Goal: Task Accomplishment & Management: Complete application form

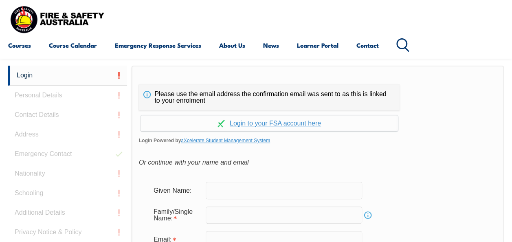
scroll to position [193, 0]
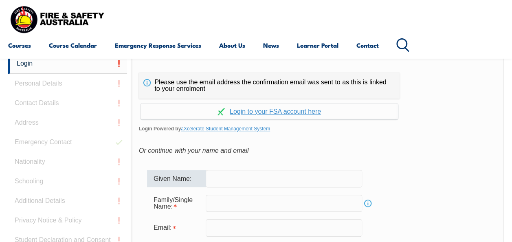
click at [263, 182] on input "text" at bounding box center [284, 178] width 156 height 17
type input "Glenn"
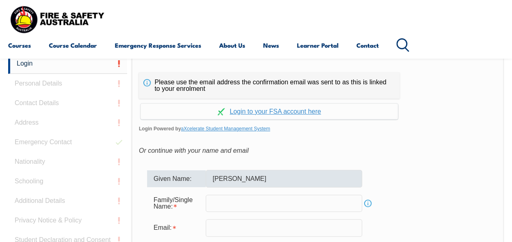
type input "Jackson"
type input "econglobal@bigpond.com"
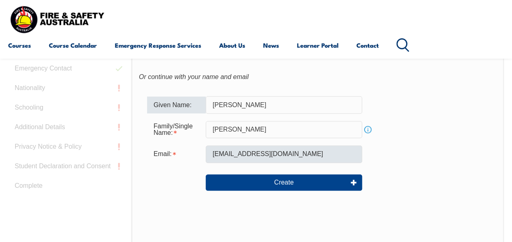
scroll to position [274, 0]
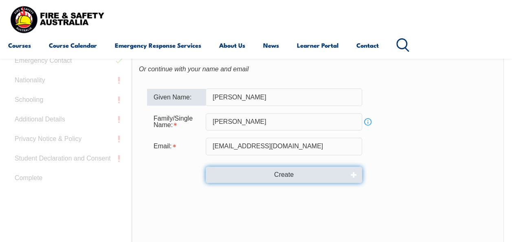
click at [285, 176] on button "Create" at bounding box center [284, 175] width 156 height 16
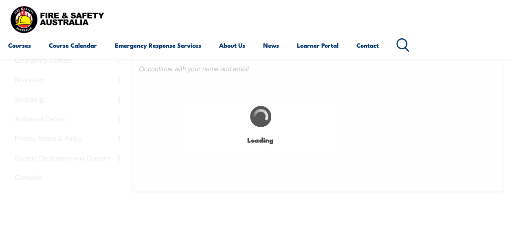
type input "Glenn"
type input "Jackson"
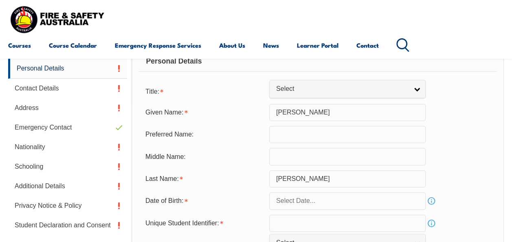
scroll to position [206, 0]
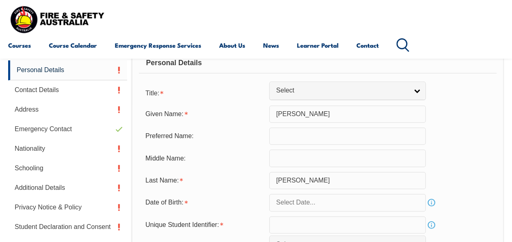
click at [388, 204] on input "text" at bounding box center [347, 202] width 156 height 17
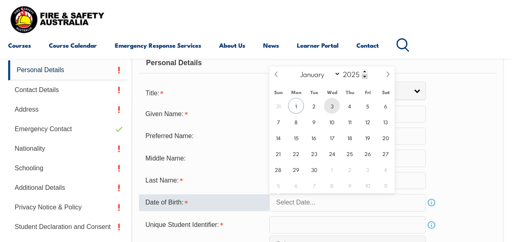
click at [335, 105] on span "3" at bounding box center [332, 106] width 16 height 16
type input "September 3, 2025"
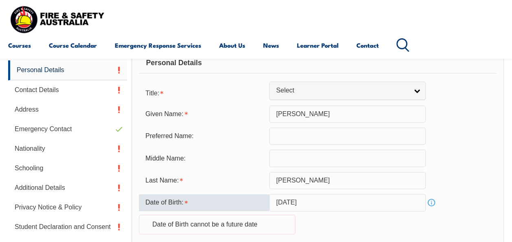
click at [407, 205] on input "September 3, 2025" at bounding box center [347, 202] width 156 height 17
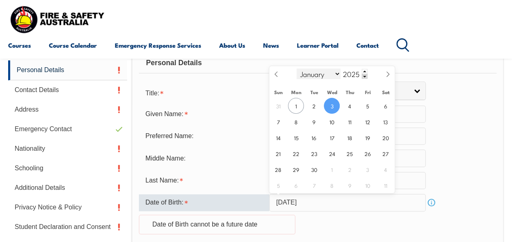
click at [337, 74] on select "January February March April May June July August September October November De…" at bounding box center [318, 73] width 44 height 11
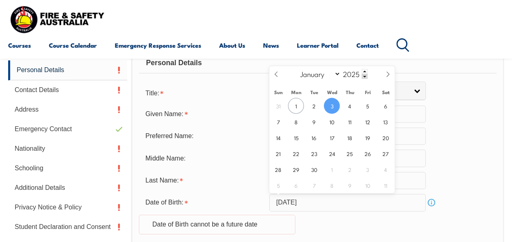
select select "9"
click at [296, 68] on select "January February March April May June July August September October November De…" at bounding box center [318, 73] width 44 height 11
click at [363, 77] on span at bounding box center [365, 76] width 6 height 5
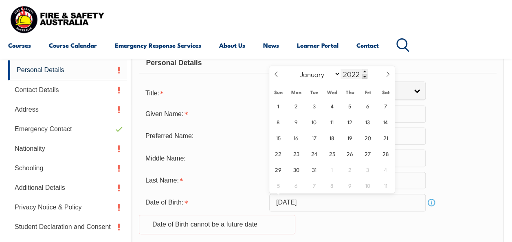
click at [363, 77] on span at bounding box center [365, 76] width 6 height 5
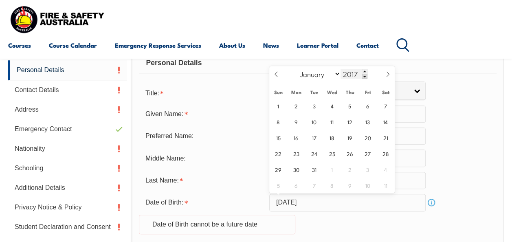
click at [363, 77] on span at bounding box center [365, 76] width 6 height 5
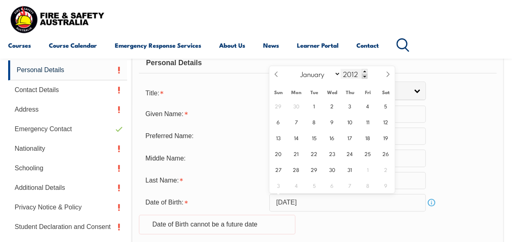
click at [363, 77] on span at bounding box center [365, 76] width 6 height 5
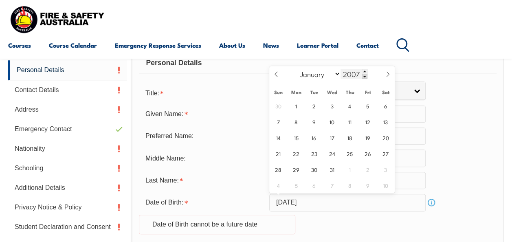
click at [363, 77] on span at bounding box center [365, 76] width 6 height 5
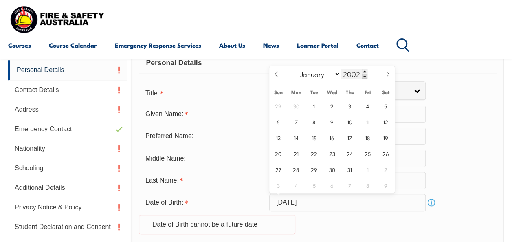
click at [363, 77] on span at bounding box center [365, 76] width 6 height 5
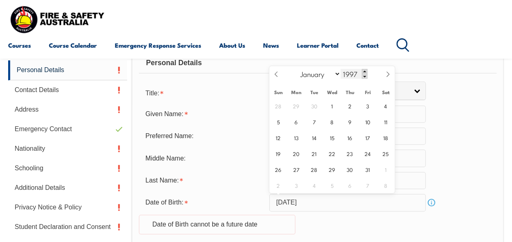
drag, startPoint x: 363, startPoint y: 77, endPoint x: 366, endPoint y: 73, distance: 4.9
click at [366, 73] on div "1997" at bounding box center [353, 74] width 27 height 10
click at [365, 75] on span at bounding box center [365, 76] width 6 height 5
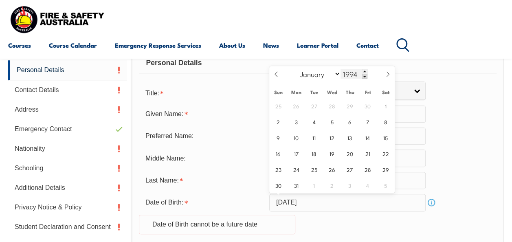
click at [365, 75] on span at bounding box center [365, 76] width 6 height 5
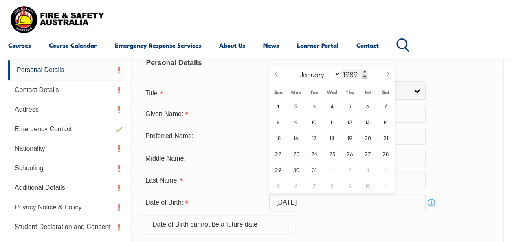
click at [365, 75] on span at bounding box center [365, 76] width 6 height 5
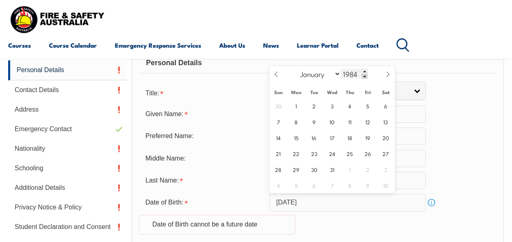
click at [365, 75] on span at bounding box center [365, 76] width 6 height 5
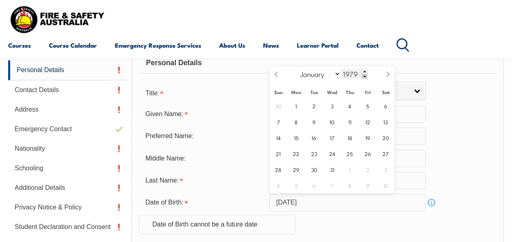
click at [365, 75] on span at bounding box center [365, 76] width 6 height 5
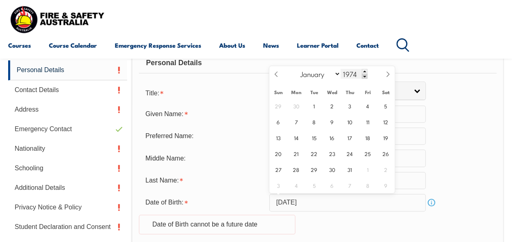
click at [365, 75] on span at bounding box center [365, 76] width 6 height 5
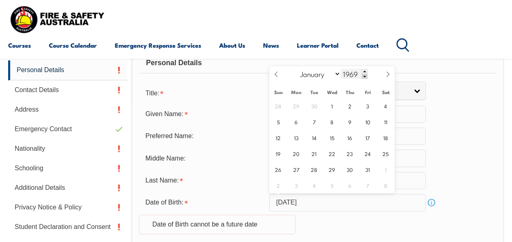
click at [365, 75] on span at bounding box center [365, 76] width 6 height 5
type input "1965"
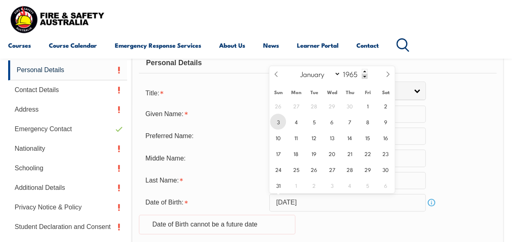
click at [281, 121] on span "3" at bounding box center [278, 122] width 16 height 16
type input "October 3, 1965"
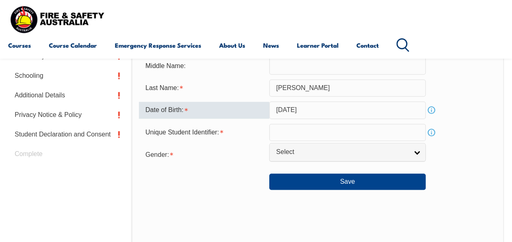
scroll to position [309, 0]
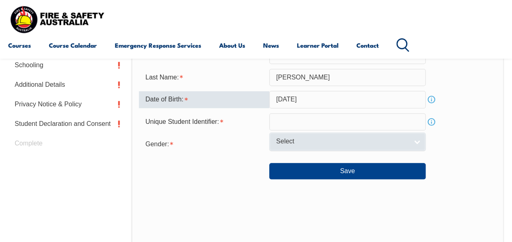
click at [419, 141] on link "Select" at bounding box center [347, 141] width 156 height 18
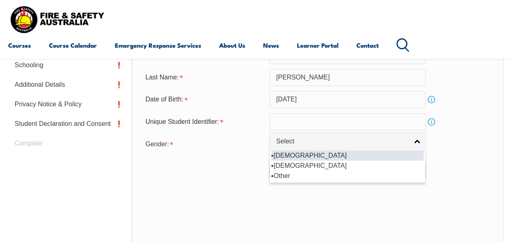
click at [286, 154] on li "Male" at bounding box center [347, 155] width 152 height 10
select select "M"
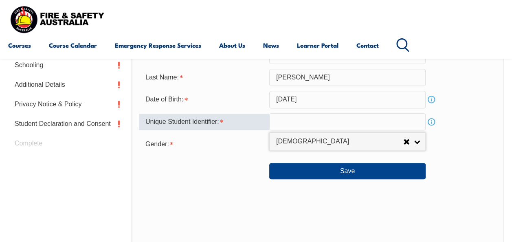
click at [316, 125] on input "text" at bounding box center [347, 121] width 156 height 17
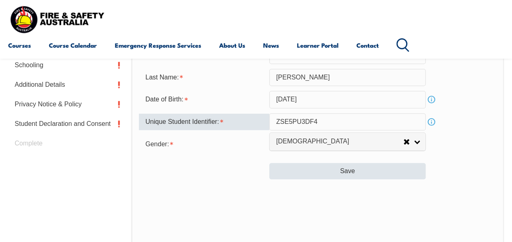
type input "ZSE5PU3DF4"
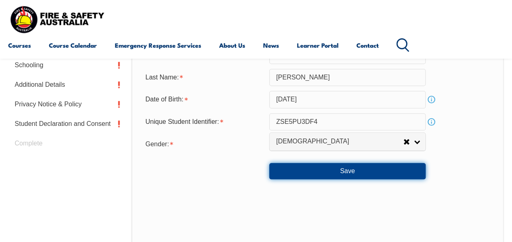
click at [342, 170] on button "Save" at bounding box center [347, 171] width 156 height 16
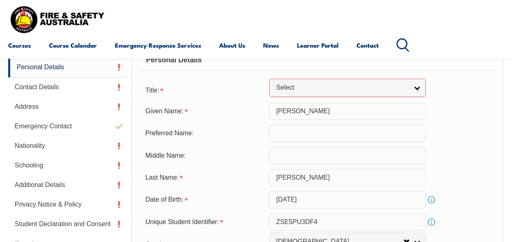
scroll to position [205, 0]
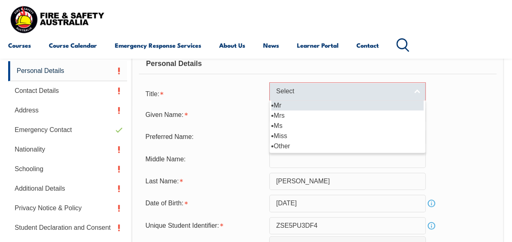
click at [415, 92] on link "Select" at bounding box center [347, 91] width 156 height 18
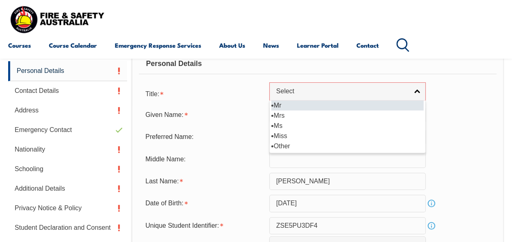
click at [287, 105] on li "Mr" at bounding box center [347, 105] width 152 height 10
select select "Mr"
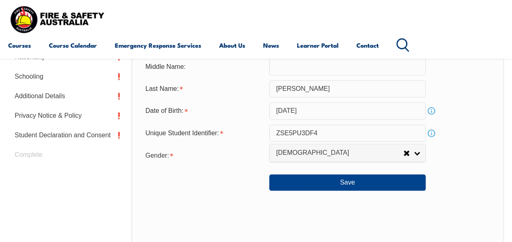
scroll to position [340, 0]
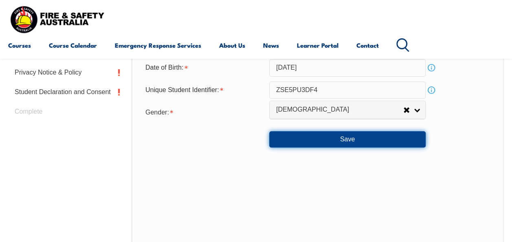
click at [349, 137] on button "Save" at bounding box center [347, 139] width 156 height 16
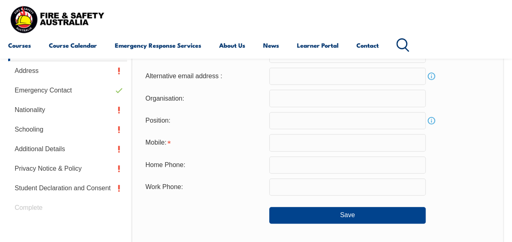
scroll to position [206, 0]
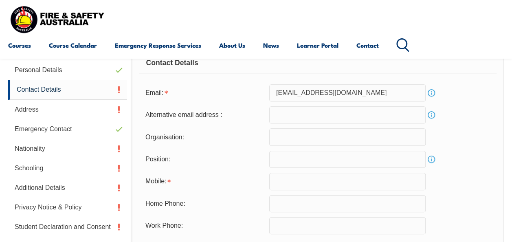
click at [323, 117] on input "email" at bounding box center [347, 114] width 156 height 17
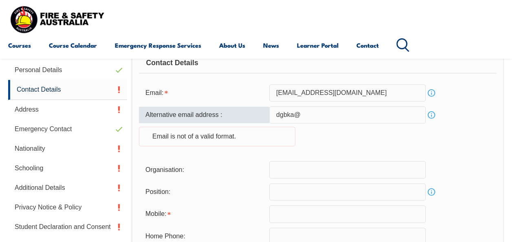
click at [354, 120] on input "dgbka@" at bounding box center [347, 114] width 156 height 17
type input "dgbka@westnet.com.au"
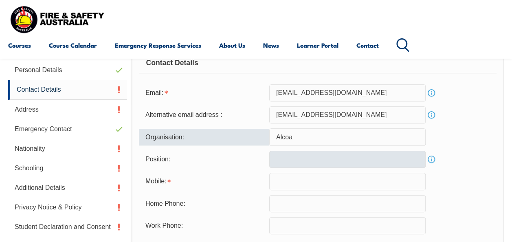
type input "Alcoa"
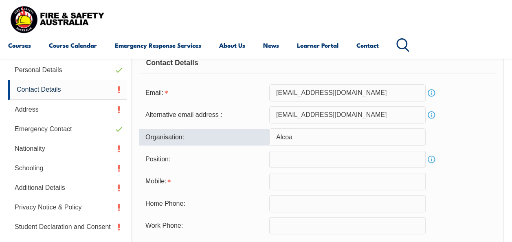
click at [305, 162] on input "text" at bounding box center [347, 159] width 156 height 17
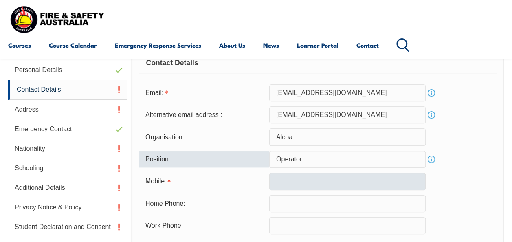
type input "Operator"
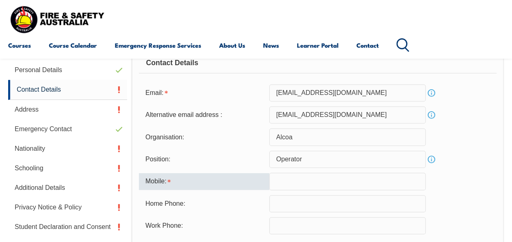
click at [300, 179] on input "text" at bounding box center [347, 181] width 156 height 17
type input "0414748701"
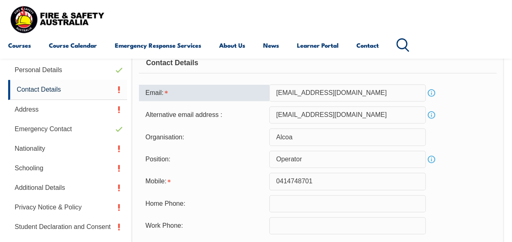
drag, startPoint x: 358, startPoint y: 95, endPoint x: 351, endPoint y: 97, distance: 6.6
click at [351, 97] on input "econglobal@bigpond.com" at bounding box center [347, 92] width 156 height 17
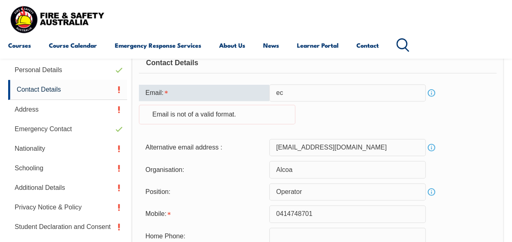
type input "e"
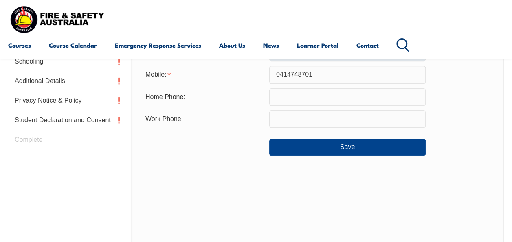
scroll to position [328, 0]
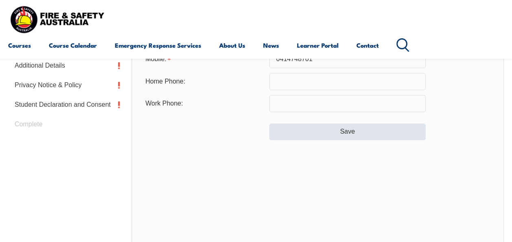
type input "glenn.jackson@alcoa.com"
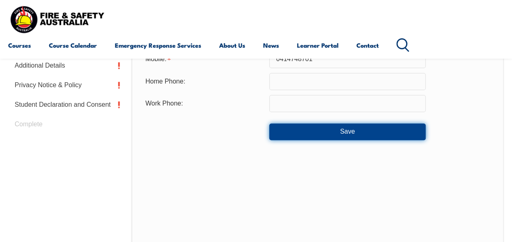
click at [362, 132] on button "Save" at bounding box center [347, 131] width 156 height 16
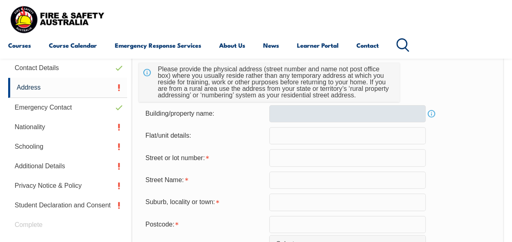
scroll to position [206, 0]
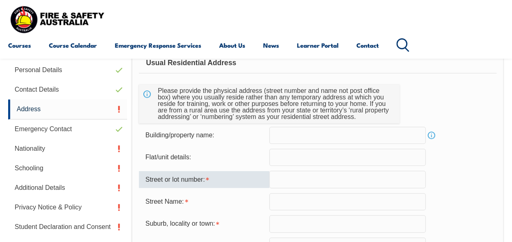
click at [306, 179] on input "text" at bounding box center [347, 179] width 156 height 17
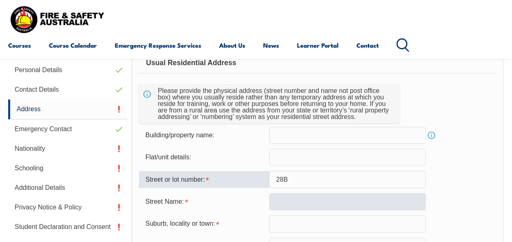
type input "28B"
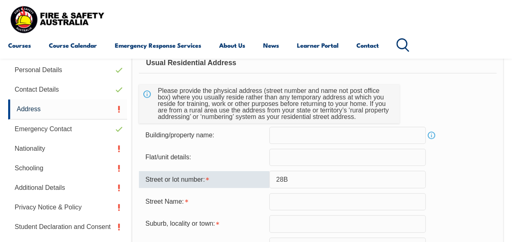
click at [303, 202] on input "text" at bounding box center [347, 201] width 156 height 17
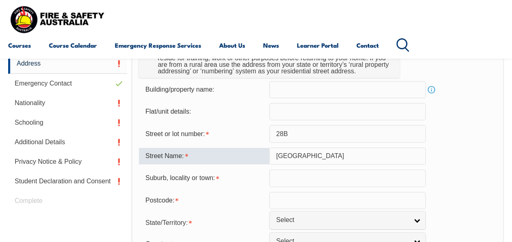
scroll to position [328, 0]
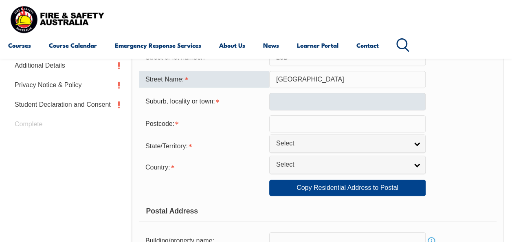
type input "Kintail road"
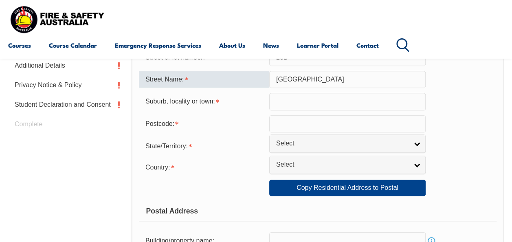
click at [304, 105] on input "text" at bounding box center [347, 101] width 156 height 17
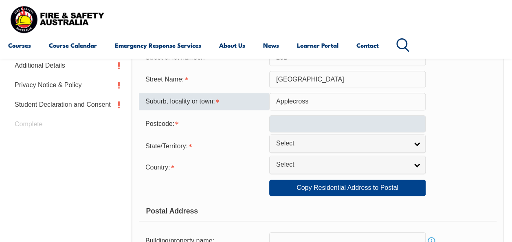
type input "Applecross"
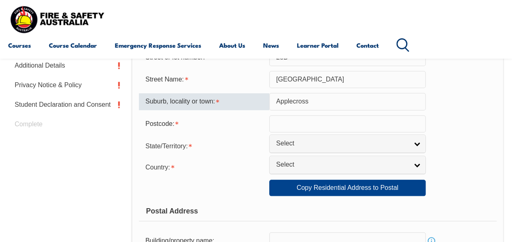
click at [332, 123] on input "text" at bounding box center [347, 123] width 156 height 17
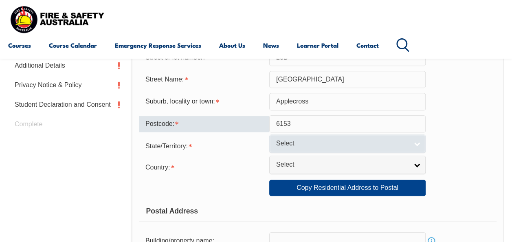
type input "6153"
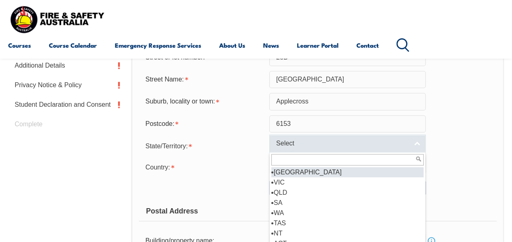
click at [400, 147] on span "Select" at bounding box center [342, 143] width 132 height 9
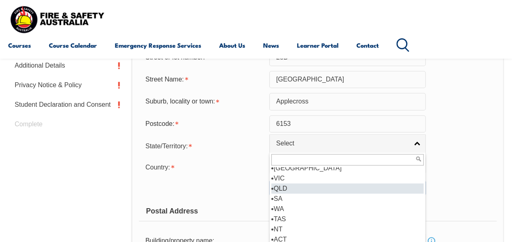
scroll to position [0, 0]
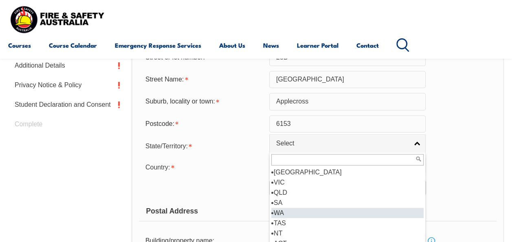
click at [281, 211] on li "WA" at bounding box center [347, 213] width 152 height 10
select select "WA"
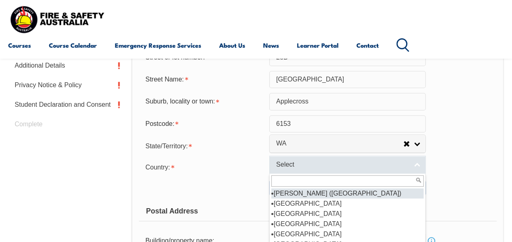
click at [417, 164] on link "Select" at bounding box center [347, 165] width 156 height 18
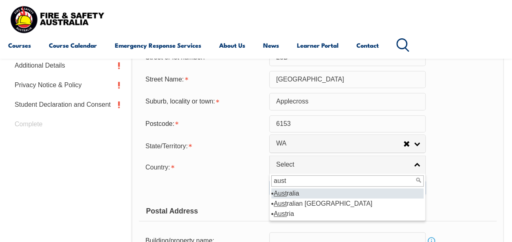
type input "aust"
click at [292, 192] on li "Aust ralia" at bounding box center [347, 193] width 152 height 10
select select "1101"
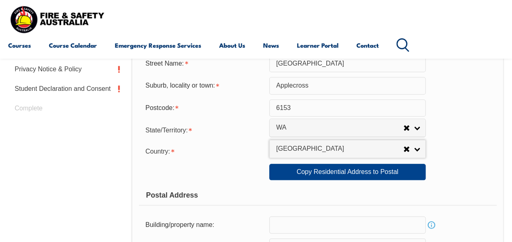
scroll to position [344, 0]
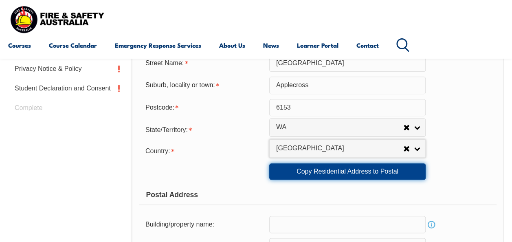
click at [378, 173] on link "Copy Residential Address to Postal" at bounding box center [347, 171] width 156 height 16
type input "28B"
type input "Kintail road"
type input "Applecross"
select select "WA"
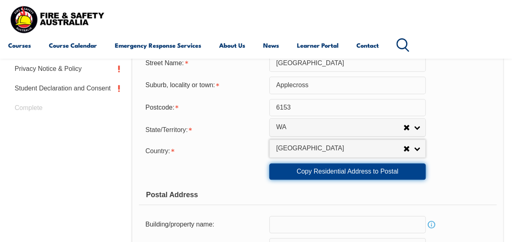
type input "6153"
select select "1101"
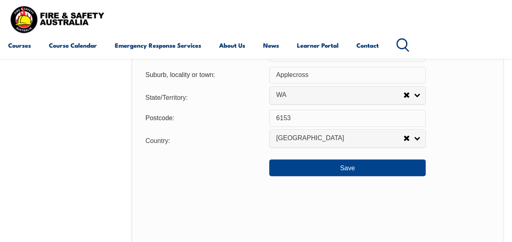
scroll to position [626, 0]
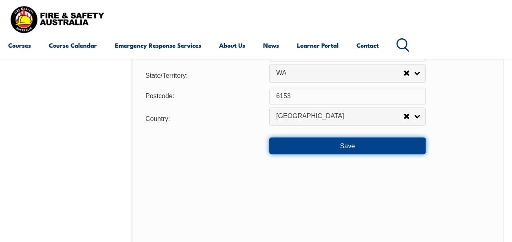
click at [362, 149] on button "Save" at bounding box center [347, 145] width 156 height 16
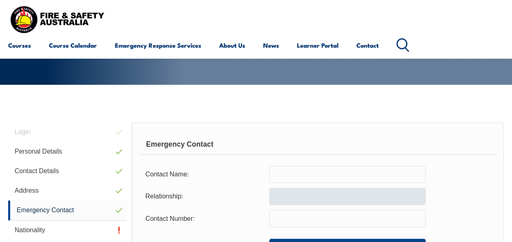
scroll to position [165, 0]
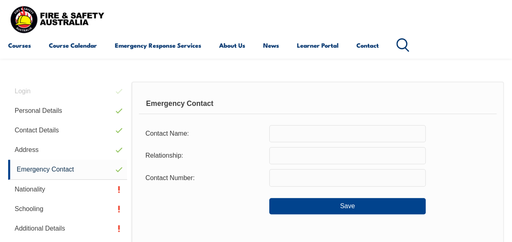
click at [316, 136] on input "text" at bounding box center [347, 133] width 156 height 17
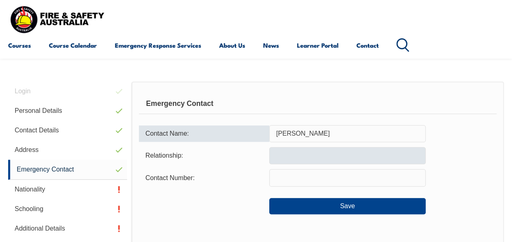
type input "Deb Jackson"
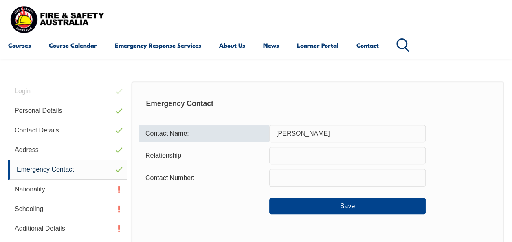
click at [301, 156] on input "text" at bounding box center [347, 155] width 156 height 17
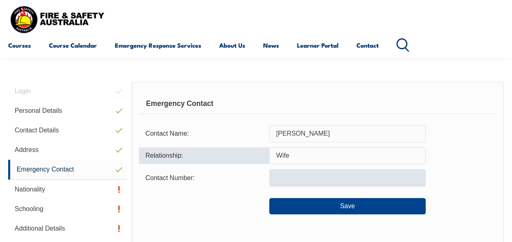
type input "Wife"
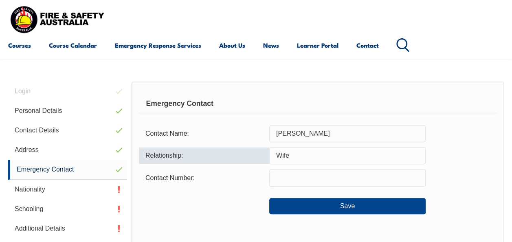
click at [296, 179] on input "text" at bounding box center [347, 177] width 156 height 17
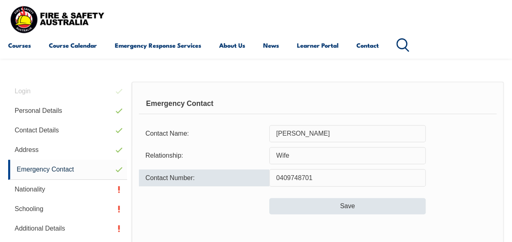
type input "0409748701"
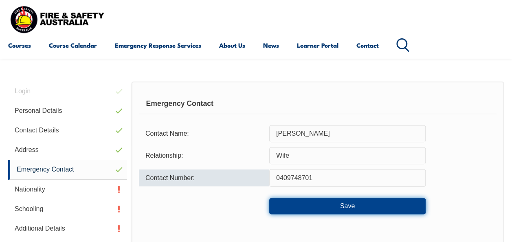
click at [360, 206] on button "Save" at bounding box center [347, 206] width 156 height 16
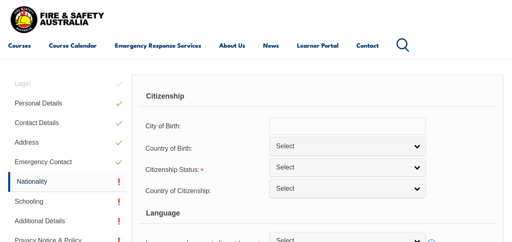
scroll to position [206, 0]
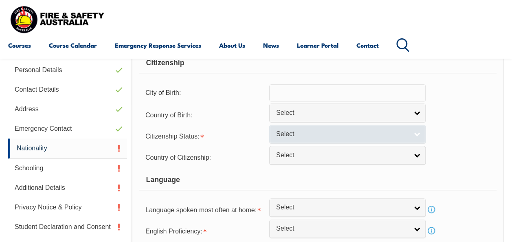
click at [421, 134] on link "Select" at bounding box center [347, 134] width 156 height 18
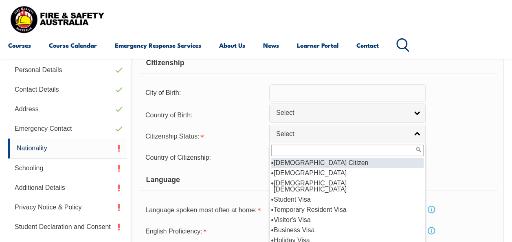
click at [336, 163] on li "Australian Citizen" at bounding box center [347, 163] width 152 height 10
select select "1"
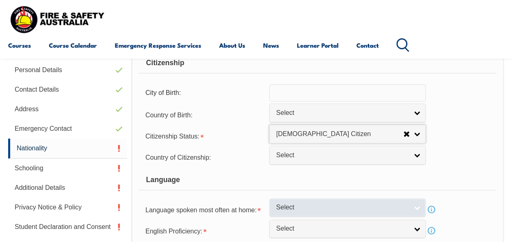
click at [338, 210] on span "Select" at bounding box center [342, 207] width 132 height 9
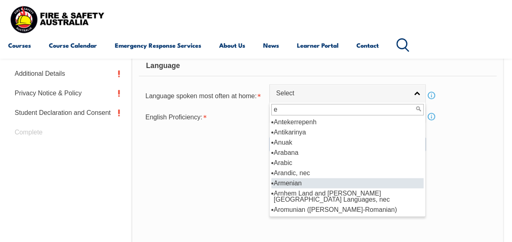
scroll to position [0, 0]
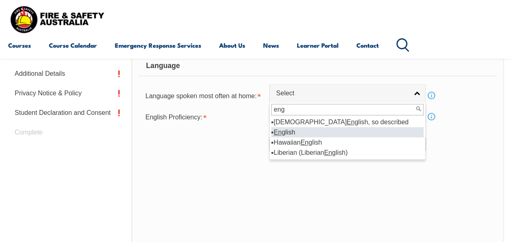
type input "eng"
click at [283, 132] on em "Eng" at bounding box center [279, 132] width 11 height 7
select select "1201"
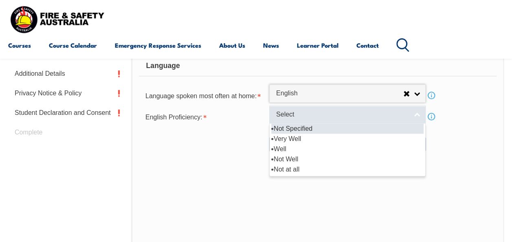
click at [416, 114] on link "Select" at bounding box center [347, 114] width 156 height 18
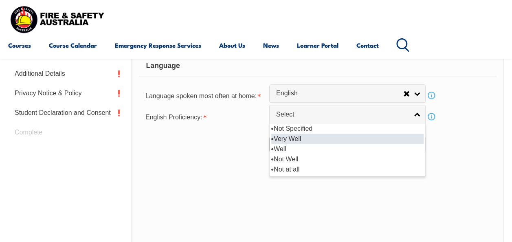
click at [309, 138] on li "Very Well" at bounding box center [347, 139] width 152 height 10
select select "1"
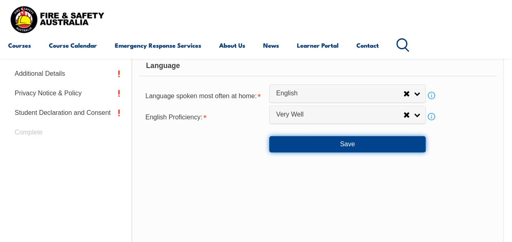
click at [365, 146] on button "Save" at bounding box center [347, 144] width 156 height 16
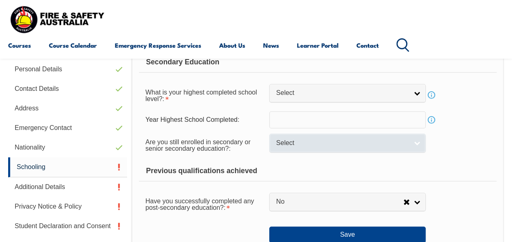
scroll to position [205, 0]
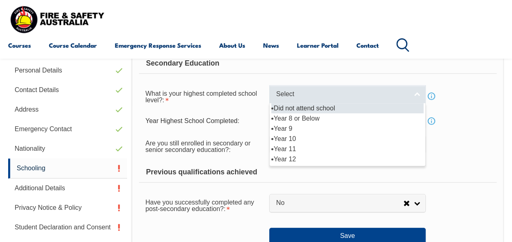
click at [415, 98] on link "Select" at bounding box center [347, 94] width 156 height 18
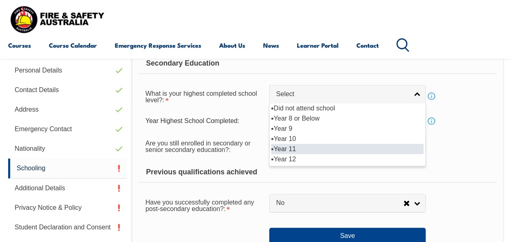
click at [289, 150] on li "Year 11" at bounding box center [347, 149] width 152 height 10
select select "11"
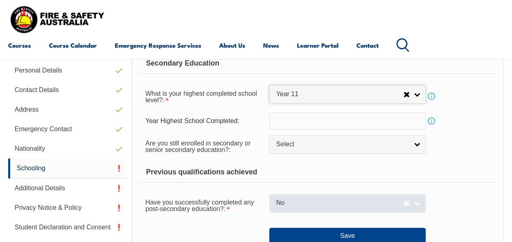
click at [357, 209] on link "No" at bounding box center [347, 203] width 156 height 18
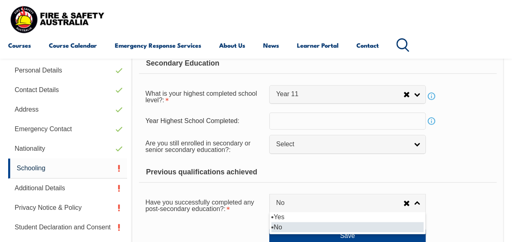
click at [285, 230] on li "No" at bounding box center [347, 227] width 152 height 10
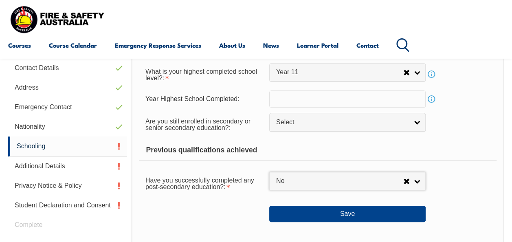
scroll to position [292, 0]
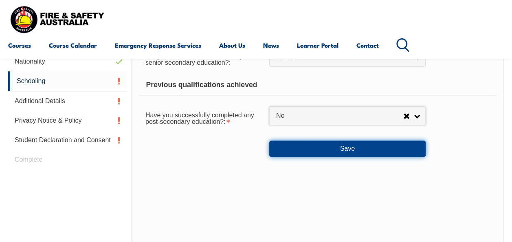
click at [384, 151] on button "Save" at bounding box center [347, 148] width 156 height 16
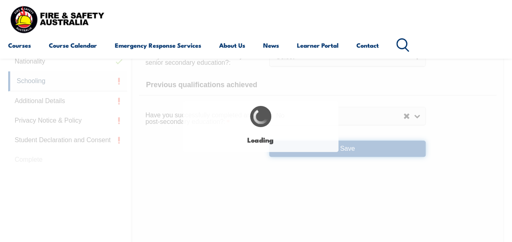
select select "false"
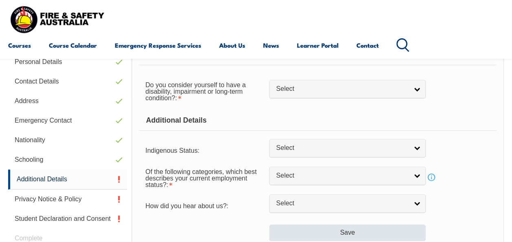
scroll to position [206, 0]
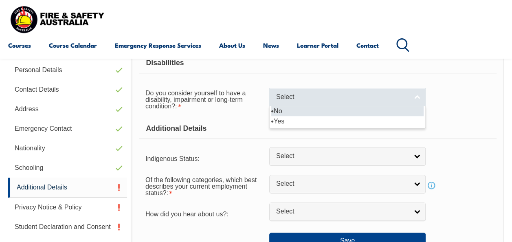
click at [383, 97] on span "Select" at bounding box center [342, 97] width 132 height 9
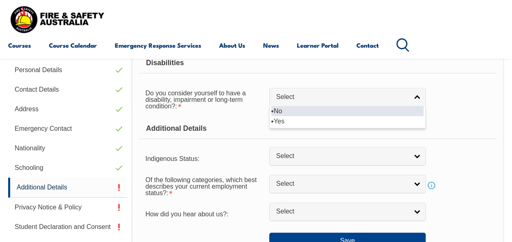
click at [311, 111] on li "No" at bounding box center [347, 111] width 152 height 10
select select "false"
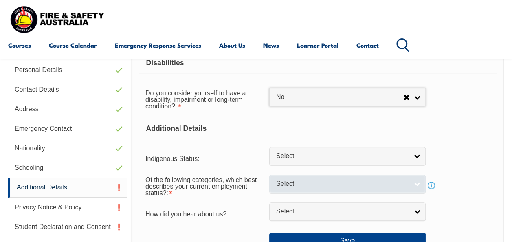
click at [308, 187] on span "Select" at bounding box center [342, 184] width 132 height 9
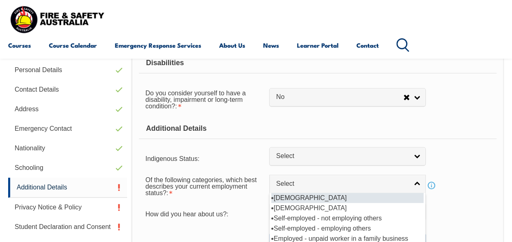
click at [307, 196] on li "Full-time employee" at bounding box center [347, 198] width 152 height 10
select select "1"
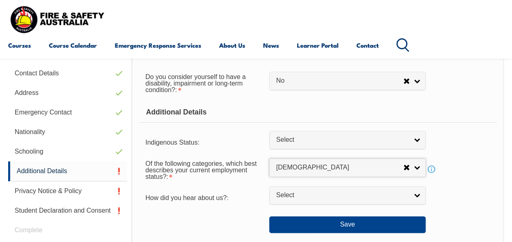
scroll to position [260, 0]
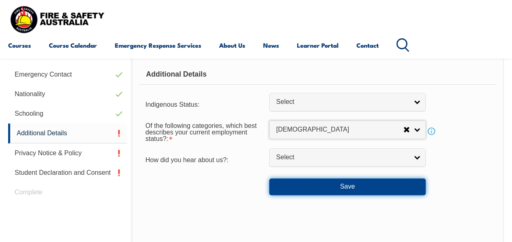
click at [338, 184] on button "Save" at bounding box center [347, 186] width 156 height 16
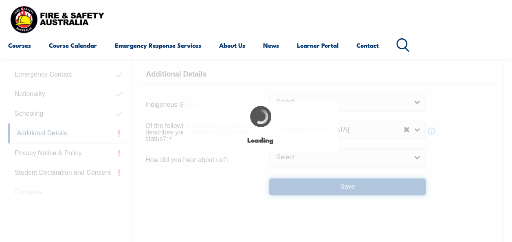
select select "false"
select select
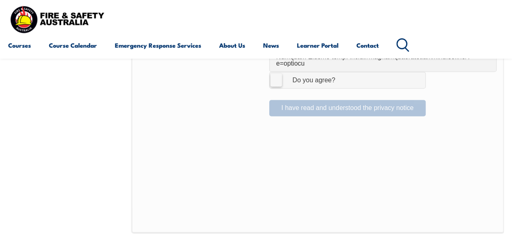
scroll to position [536, 0]
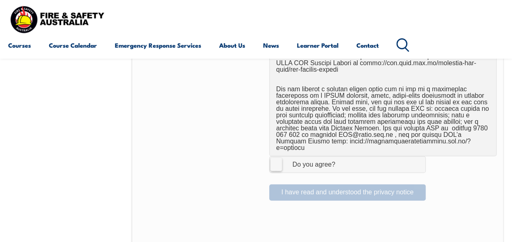
drag, startPoint x: 273, startPoint y: 146, endPoint x: 276, endPoint y: 151, distance: 5.5
click at [273, 156] on label "I Agree Do you agree?" at bounding box center [347, 164] width 156 height 16
click at [342, 156] on input "I Agree Do you agree?" at bounding box center [349, 163] width 14 height 15
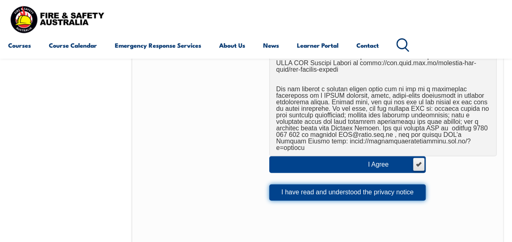
click at [312, 184] on button "I have read and understood the privacy notice" at bounding box center [347, 192] width 156 height 16
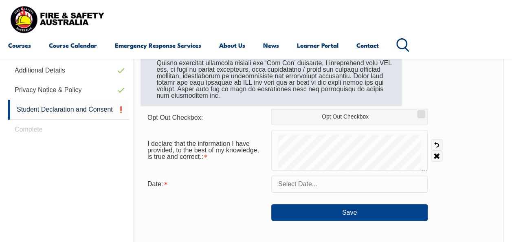
scroll to position [328, 0]
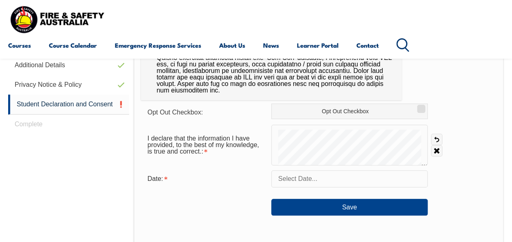
click at [309, 178] on input "text" at bounding box center [349, 178] width 156 height 17
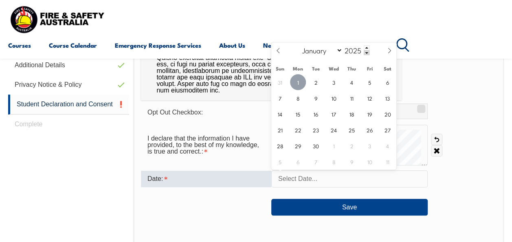
click at [299, 86] on span "1" at bounding box center [298, 82] width 16 height 16
type input "September 1, 2025"
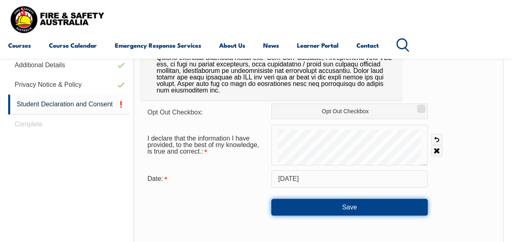
click at [346, 208] on button "Save" at bounding box center [349, 207] width 156 height 16
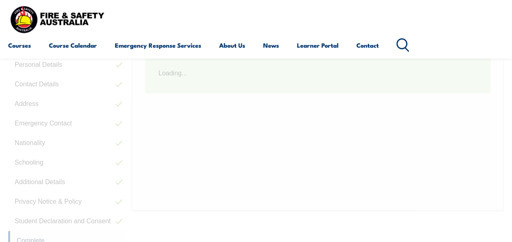
scroll to position [205, 0]
